Goal: Check status

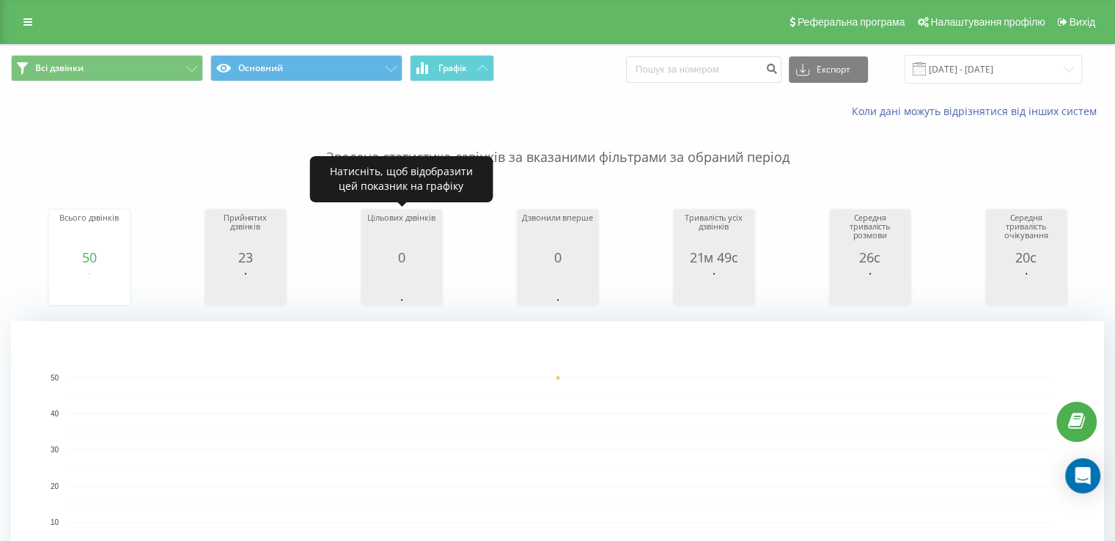
click at [410, 259] on div "0" at bounding box center [401, 257] width 73 height 15
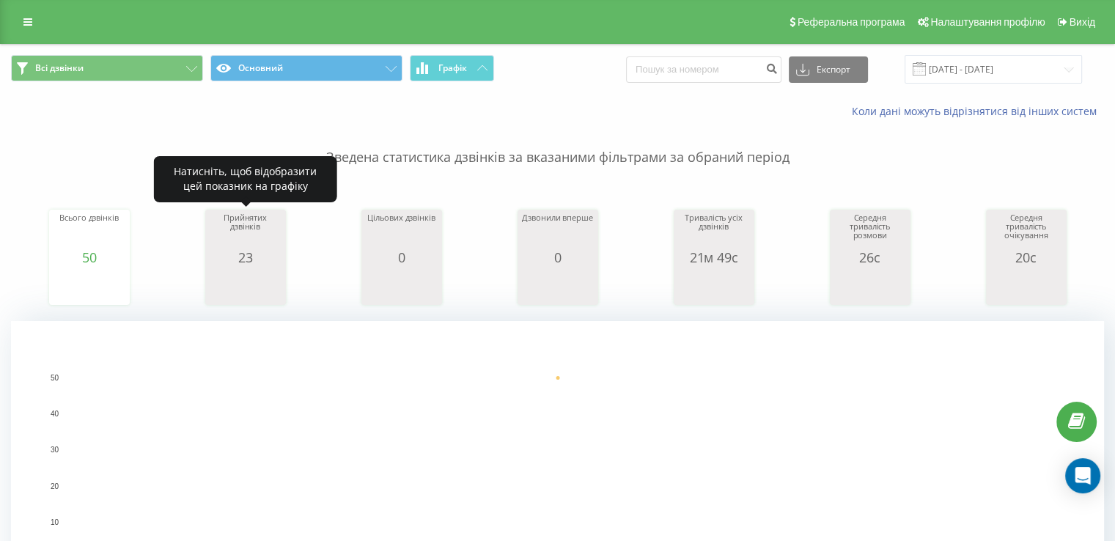
click at [262, 260] on div "23" at bounding box center [245, 257] width 73 height 15
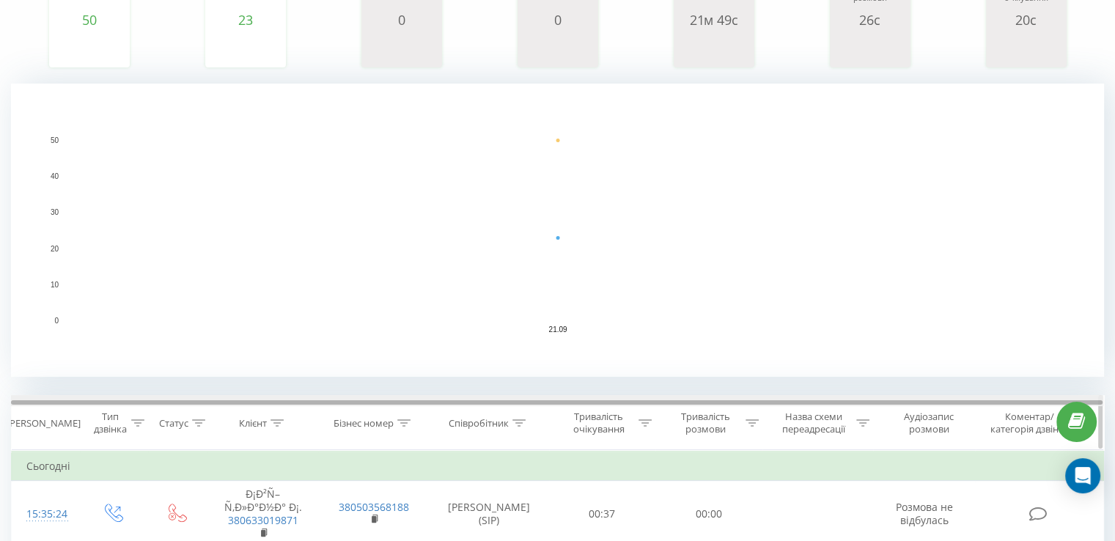
scroll to position [122, 0]
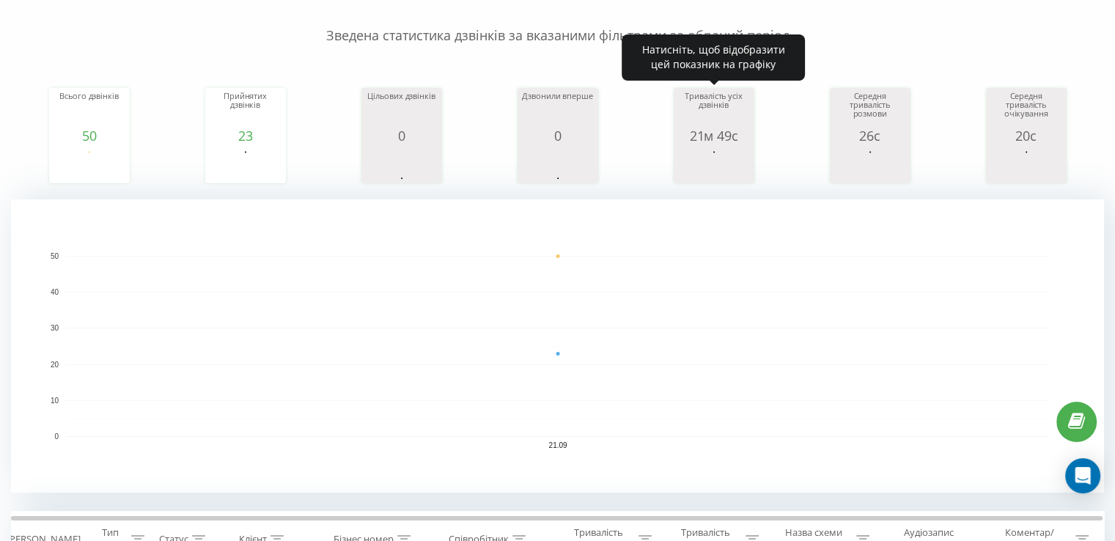
click at [733, 120] on div "Тривалість усіх дзвінків" at bounding box center [713, 110] width 73 height 37
click at [713, 141] on div "21м 49с" at bounding box center [713, 135] width 73 height 15
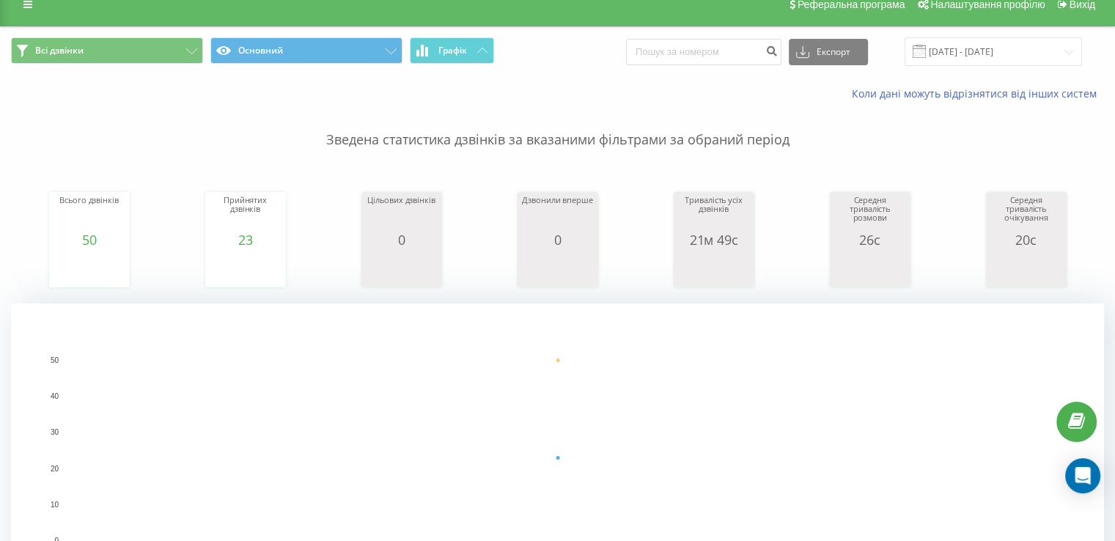
scroll to position [0, 0]
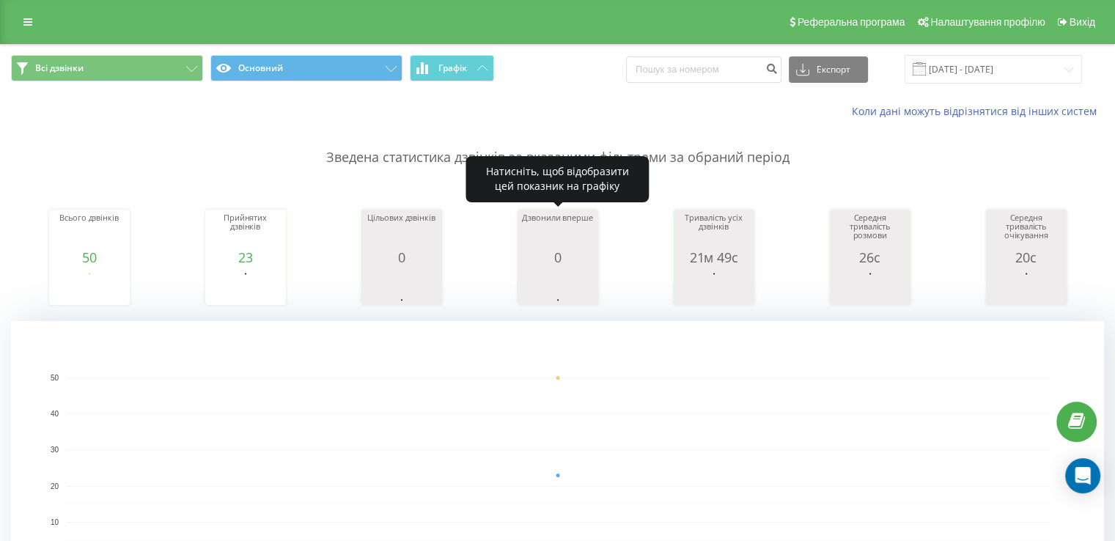
click at [591, 257] on div "0" at bounding box center [557, 257] width 73 height 15
